Goal: Transaction & Acquisition: Book appointment/travel/reservation

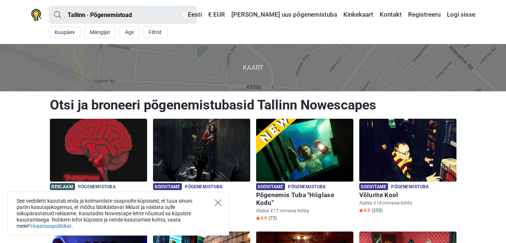
click at [216, 202] on icon "Close" at bounding box center [218, 202] width 7 height 7
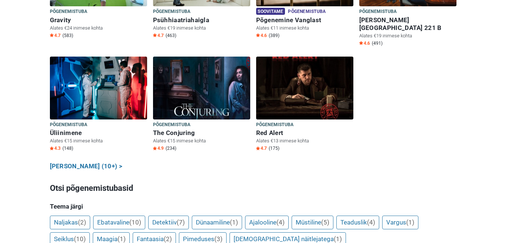
scroll to position [344, 0]
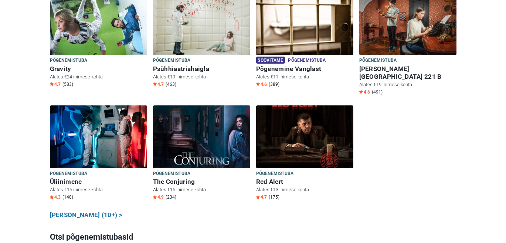
click at [199, 138] on img at bounding box center [201, 136] width 97 height 63
click at [112, 117] on img at bounding box center [98, 136] width 97 height 63
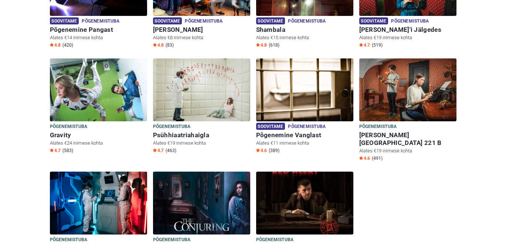
scroll to position [206, 0]
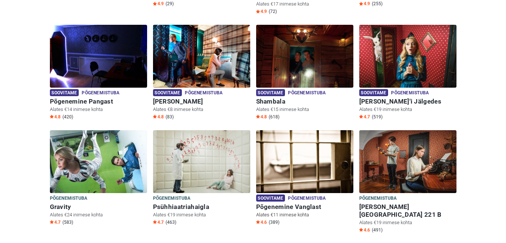
click at [321, 156] on img at bounding box center [304, 161] width 97 height 63
click at [206, 150] on img at bounding box center [201, 161] width 97 height 63
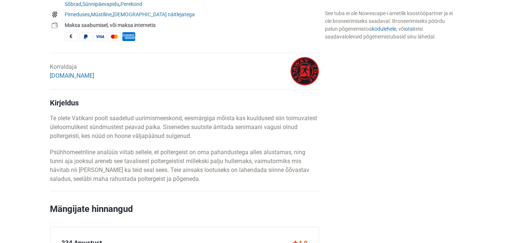
scroll to position [244, 0]
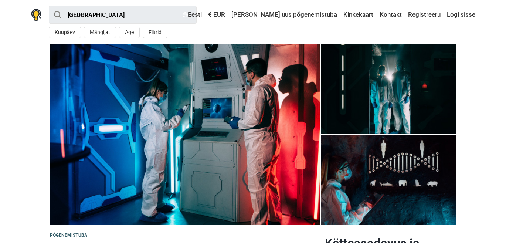
scroll to position [79, 0]
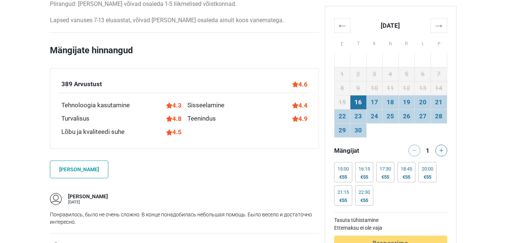
scroll to position [497, 0]
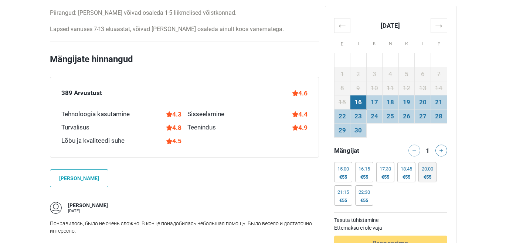
click at [429, 174] on div "20:00 €55" at bounding box center [427, 172] width 18 height 20
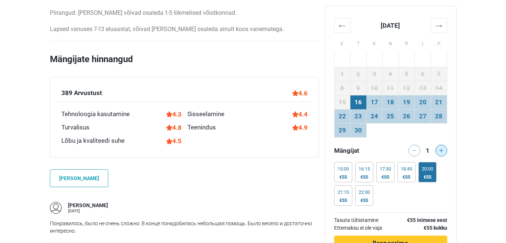
click at [442, 151] on icon at bounding box center [441, 150] width 4 height 4
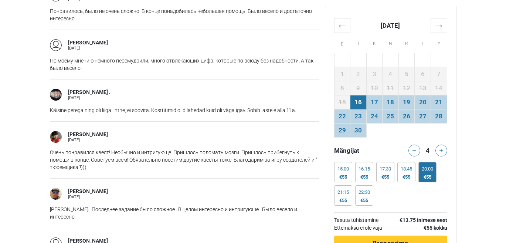
scroll to position [712, 0]
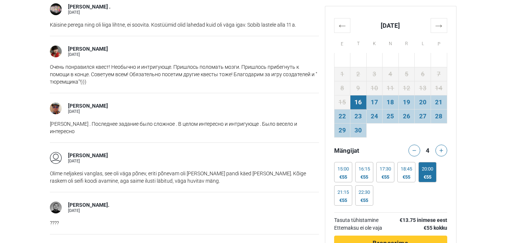
click at [408, 201] on div "15:00 €55 15:00 €55 15:00 €55 15:00 €55 15:00 €55 16:15 €55 16:15 €55 16:15 €55…" at bounding box center [390, 185] width 113 height 47
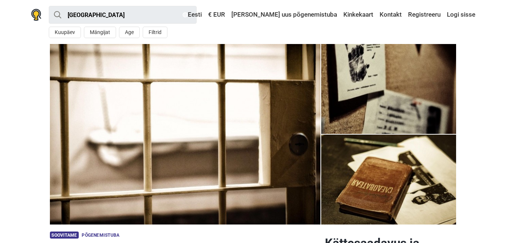
scroll to position [195, 0]
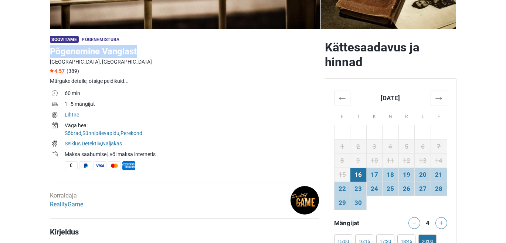
drag, startPoint x: 136, startPoint y: 51, endPoint x: 49, endPoint y: 52, distance: 87.5
copy h1 "Põgenemine Vanglast"
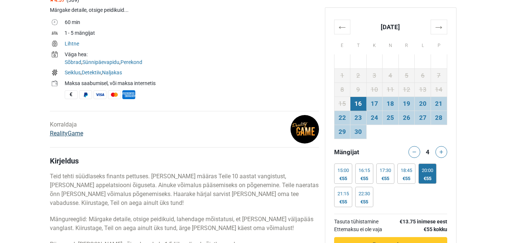
click at [67, 134] on link "RealityGame" at bounding box center [66, 133] width 33 height 7
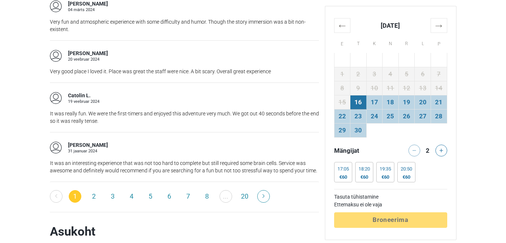
scroll to position [1114, 0]
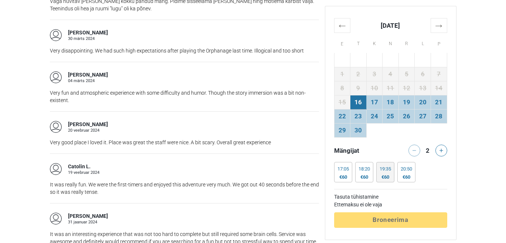
click at [390, 174] on div "€60" at bounding box center [384, 177] width 11 height 6
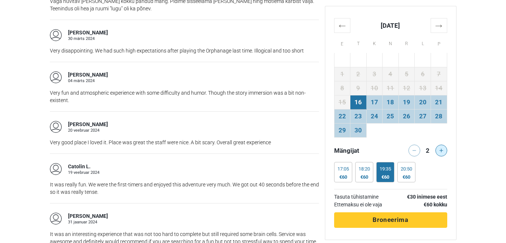
click at [443, 150] on button at bounding box center [441, 150] width 12 height 12
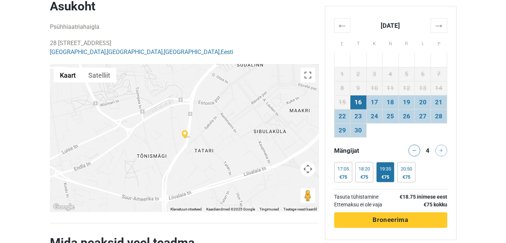
scroll to position [1485, 0]
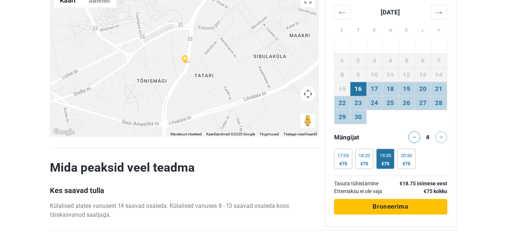
click at [391, 202] on span "Broneerima" at bounding box center [389, 205] width 35 height 7
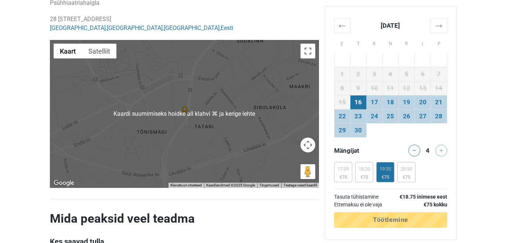
scroll to position [1436, 0]
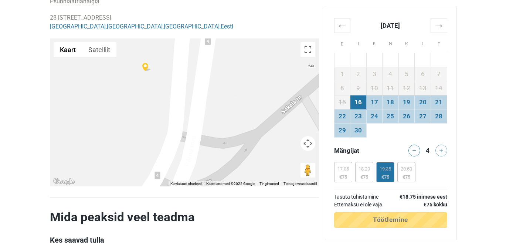
drag, startPoint x: 171, startPoint y: 66, endPoint x: 201, endPoint y: 134, distance: 74.2
click at [201, 134] on div at bounding box center [184, 112] width 269 height 148
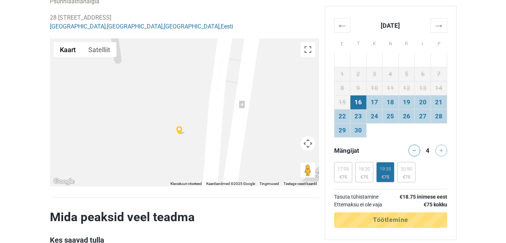
drag, startPoint x: 177, startPoint y: 73, endPoint x: 210, endPoint y: 134, distance: 69.2
click at [210, 134] on div at bounding box center [184, 112] width 269 height 148
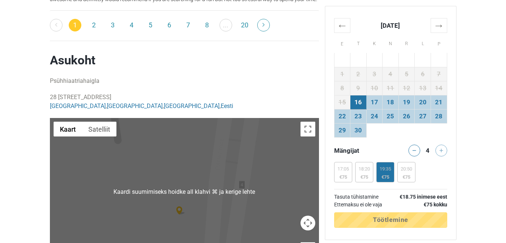
scroll to position [1420, 0]
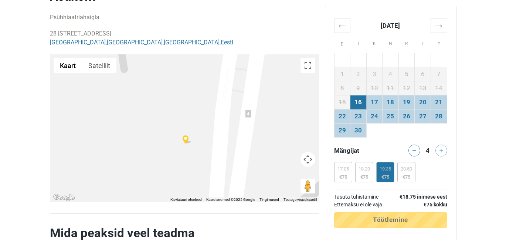
drag, startPoint x: 221, startPoint y: 138, endPoint x: 229, endPoint y: 128, distance: 12.6
click at [229, 128] on div at bounding box center [184, 128] width 269 height 148
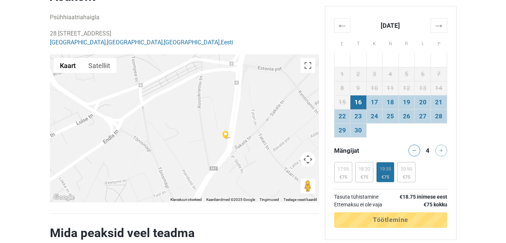
click at [386, 172] on div "19:35 €75" at bounding box center [385, 172] width 18 height 20
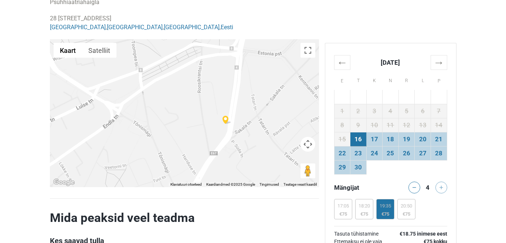
scroll to position [1476, 0]
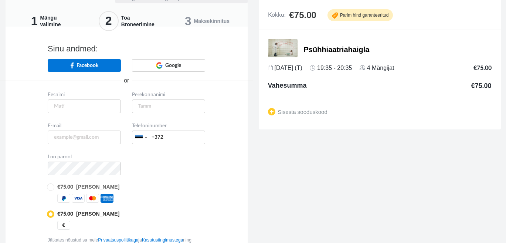
scroll to position [18, 0]
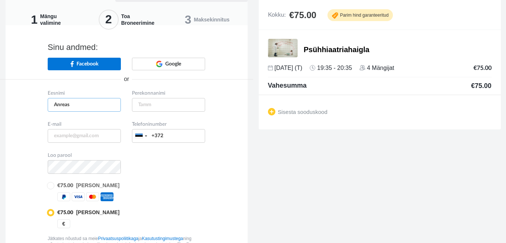
click at [61, 104] on input "Anreas" at bounding box center [84, 105] width 73 height 14
type input "Andreas"
type input "Ots"
type input "andreas@heasoojus.ee"
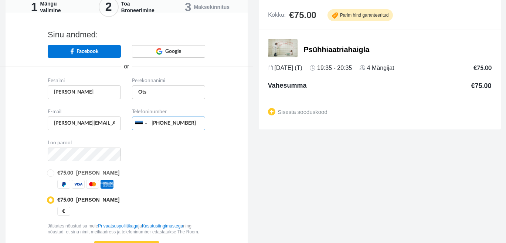
type input "+37253419555"
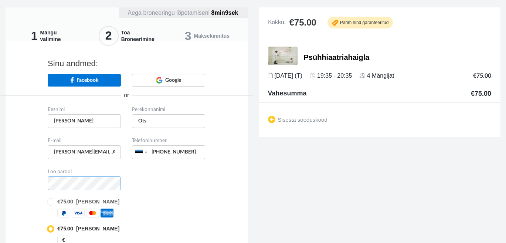
scroll to position [0, 0]
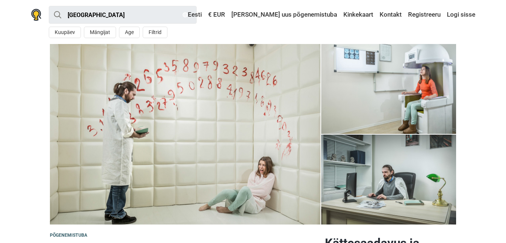
scroll to position [1476, 0]
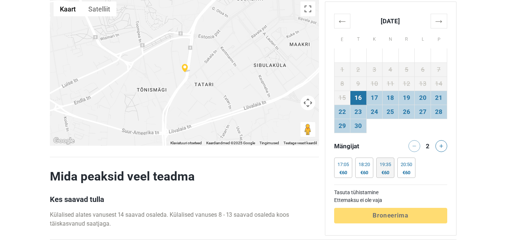
click at [391, 169] on div "€60" at bounding box center [384, 172] width 11 height 6
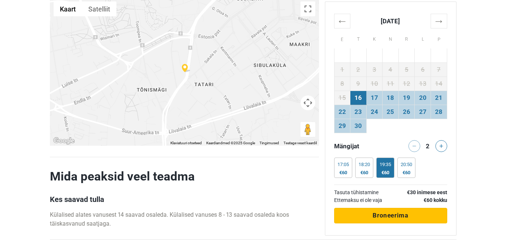
click at [398, 211] on span "Broneerima" at bounding box center [389, 214] width 35 height 7
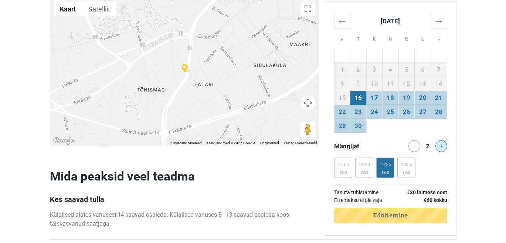
click at [436, 140] on button at bounding box center [441, 146] width 12 height 12
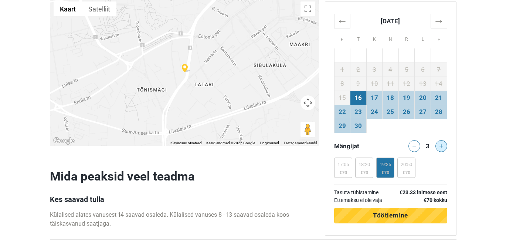
click at [438, 140] on button at bounding box center [441, 146] width 12 height 12
click at [393, 211] on span "Töötlemine" at bounding box center [390, 214] width 35 height 7
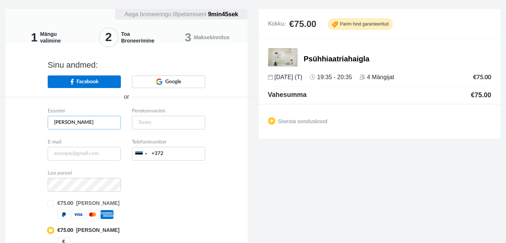
type input "[PERSON_NAME]"
type input "Ots"
type input "[PERSON_NAME][EMAIL_ADDRESS][DOMAIN_NAME]"
type input "[PHONE_NUMBER]"
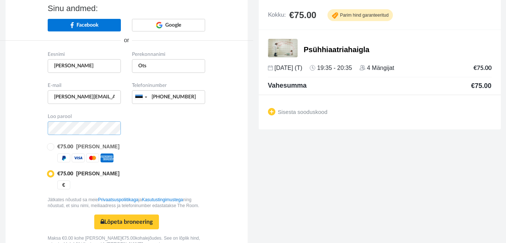
scroll to position [86, 0]
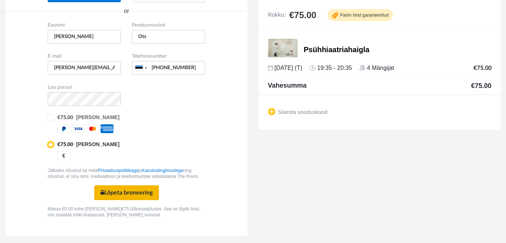
click at [129, 191] on button "Lõpeta broneering Turvaline makse" at bounding box center [126, 192] width 65 height 15
